Goal: Information Seeking & Learning: Learn about a topic

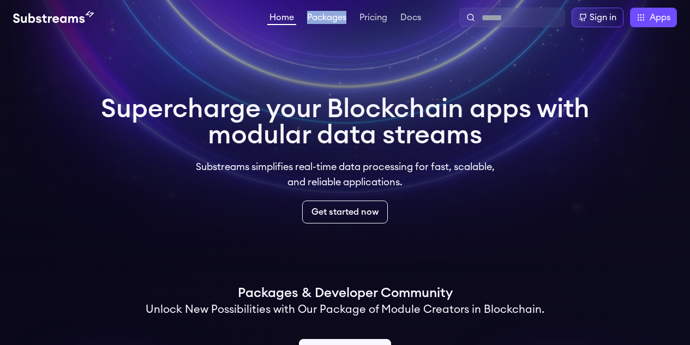
click at [311, 19] on link "Packages" at bounding box center [327, 18] width 44 height 11
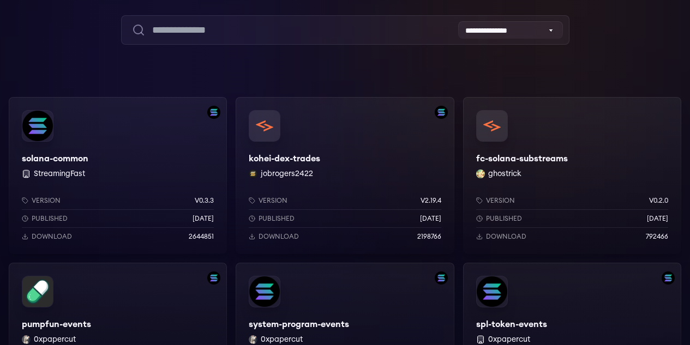
scroll to position [105, 0]
click at [227, 262] on div "pumpfun-events 0xpapercut Version v0.1.7 Published [DATE] Download 663319" at bounding box center [118, 340] width 218 height 157
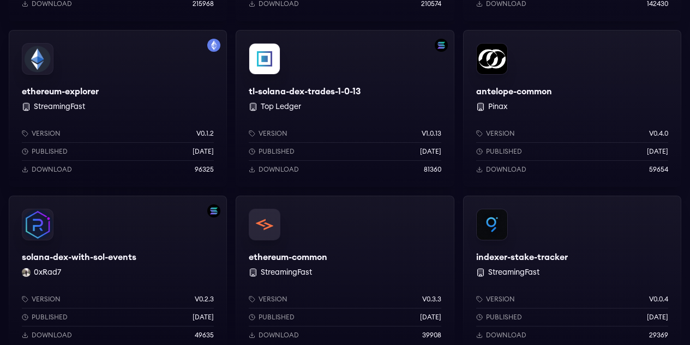
scroll to position [767, 0]
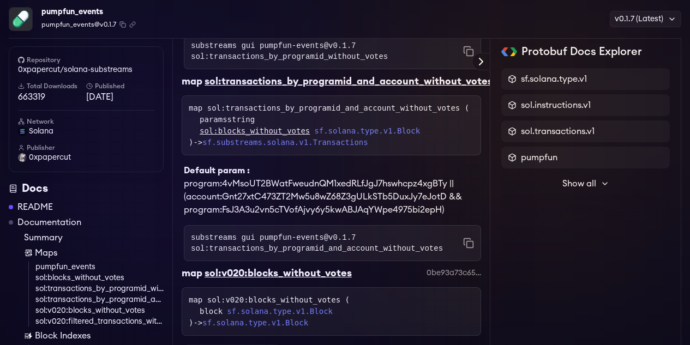
scroll to position [854, 0]
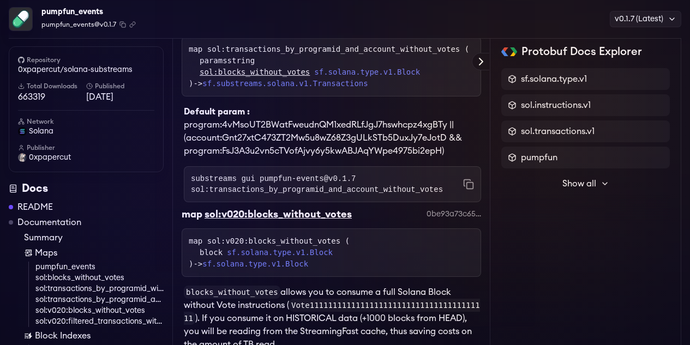
click at [74, 334] on link "Block Indexes" at bounding box center [94, 335] width 140 height 13
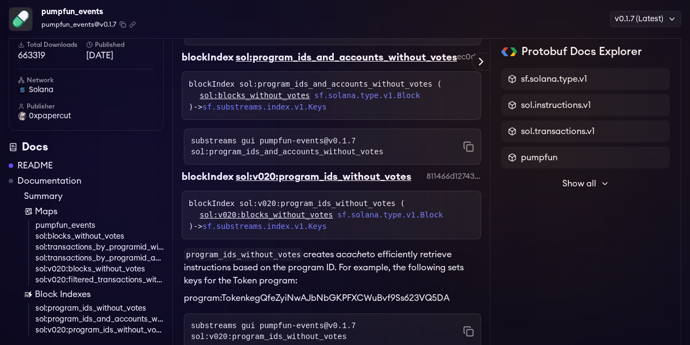
scroll to position [1781, 0]
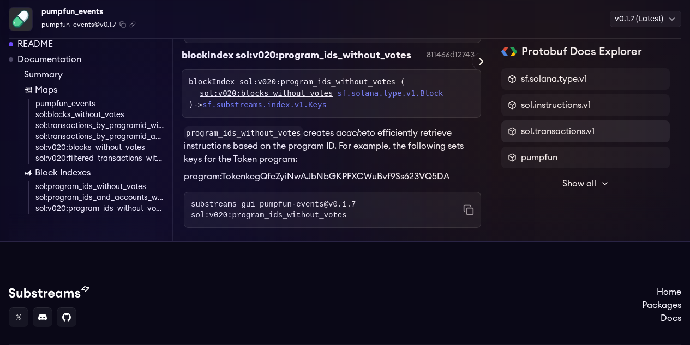
click at [564, 132] on span "sol.transactions.v1" at bounding box center [558, 131] width 74 height 13
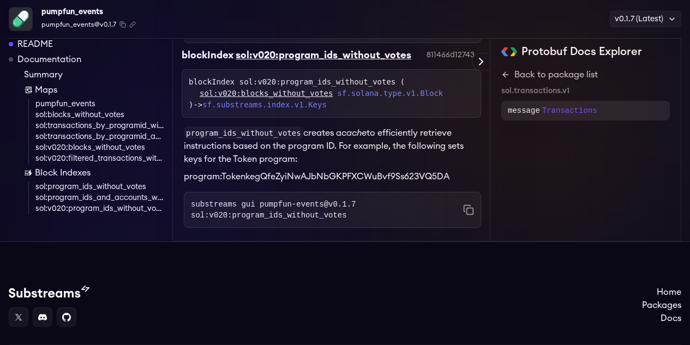
click at [534, 115] on p "message" at bounding box center [524, 110] width 32 height 11
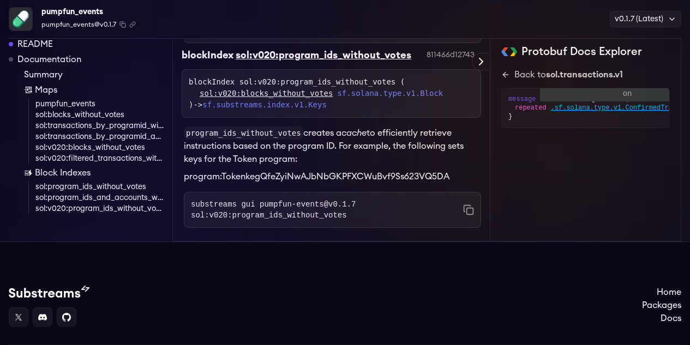
click at [568, 111] on span ".sf.solana.type.v1.ConfirmedTransaction" at bounding box center [627, 108] width 153 height 9
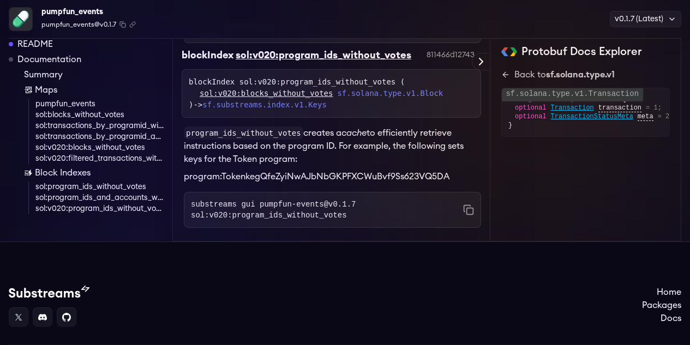
click at [561, 107] on span "Transaction" at bounding box center [572, 108] width 43 height 9
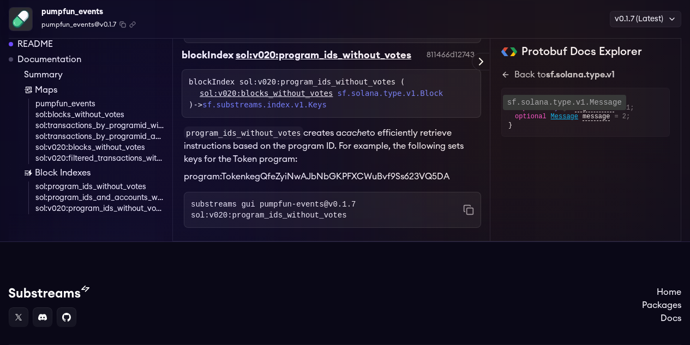
click at [559, 113] on span "Message" at bounding box center [564, 116] width 27 height 9
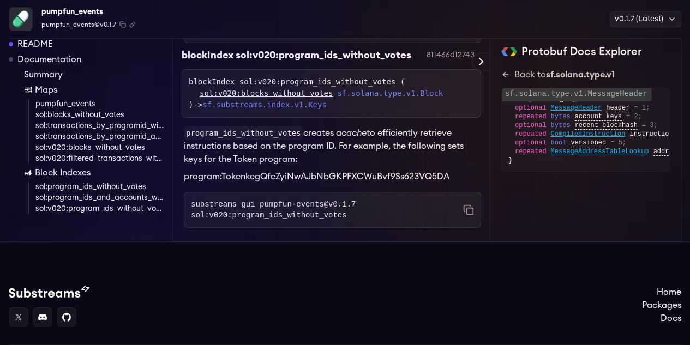
click at [583, 110] on span "MessageHeader" at bounding box center [576, 108] width 51 height 9
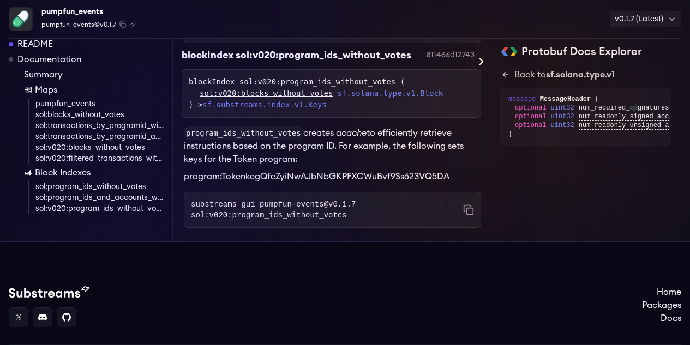
scroll to position [0, 48]
